Goal: Task Accomplishment & Management: Manage account settings

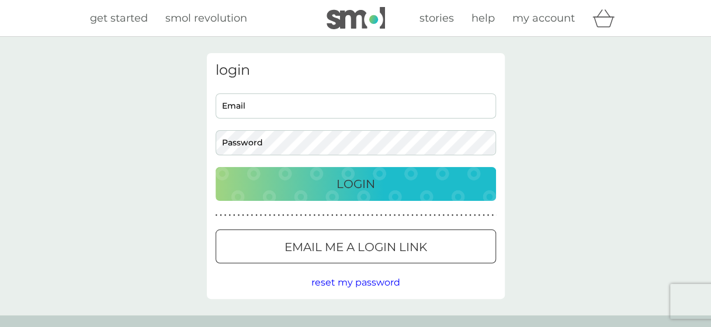
click at [381, 254] on p "Email me a login link" at bounding box center [356, 247] width 143 height 19
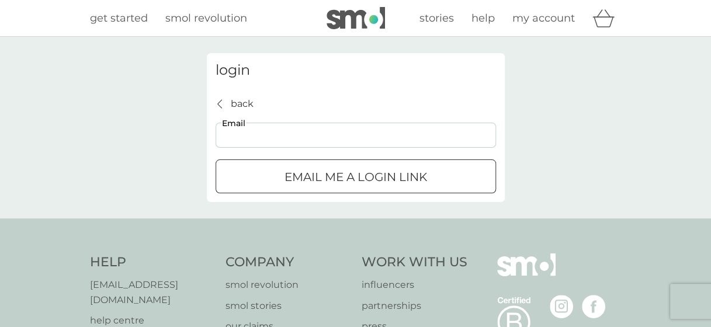
click at [382, 145] on input "Email" at bounding box center [356, 135] width 280 height 25
type input "niamh.dolan@nhs.net"
click at [372, 173] on div "submit" at bounding box center [356, 177] width 42 height 12
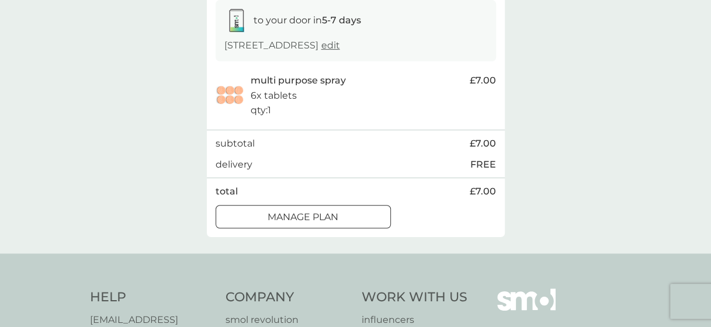
scroll to position [234, 0]
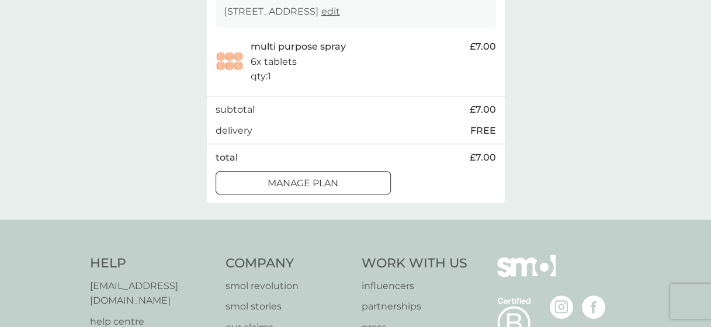
click at [320, 189] on div at bounding box center [303, 183] width 42 height 12
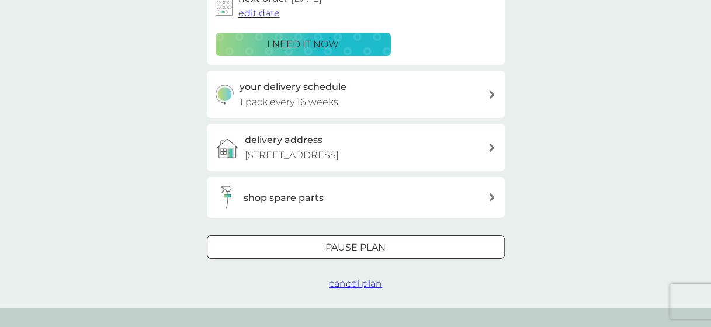
scroll to position [234, 0]
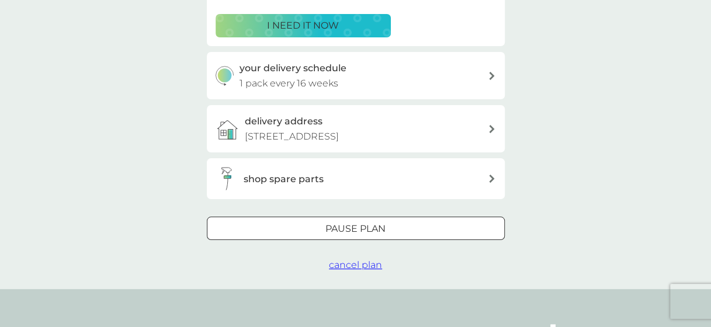
click at [338, 235] on div at bounding box center [356, 229] width 42 height 12
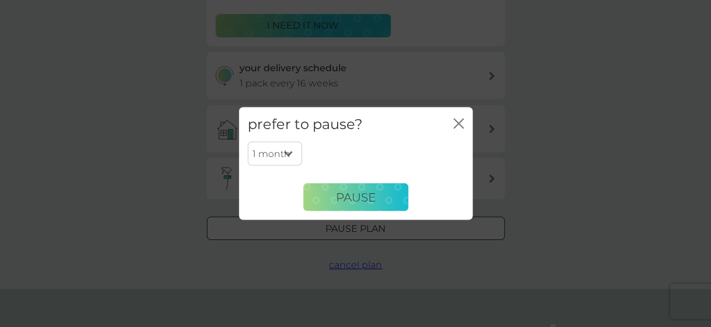
click at [292, 148] on select "1 month 2 months 3 months 4 months 5 months 6 months" at bounding box center [275, 153] width 54 height 25
select select "6"
click at [248, 141] on select "1 month 2 months 3 months 4 months 5 months 6 months" at bounding box center [275, 153] width 54 height 25
click at [352, 199] on span "Pause" at bounding box center [356, 197] width 40 height 14
